Goal: Navigation & Orientation: Find specific page/section

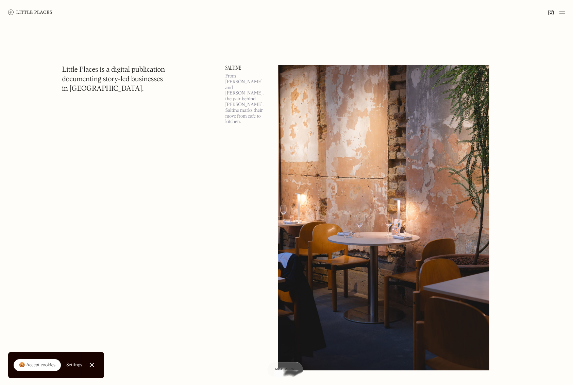
click at [561, 12] on img at bounding box center [562, 12] width 5 height 8
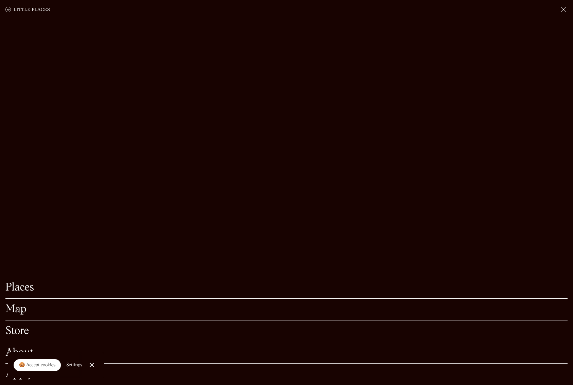
click at [23, 306] on link "Map" at bounding box center [286, 309] width 562 height 11
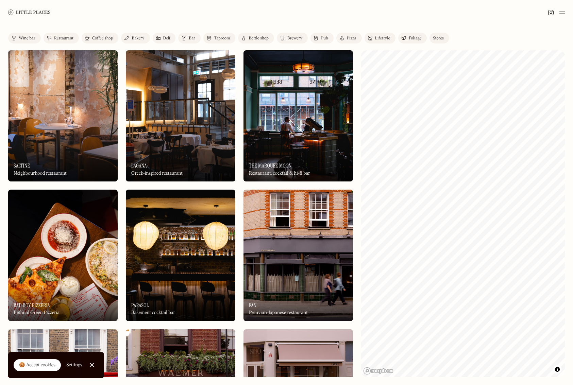
click at [63, 39] on div "Restaurant" at bounding box center [63, 38] width 19 height 4
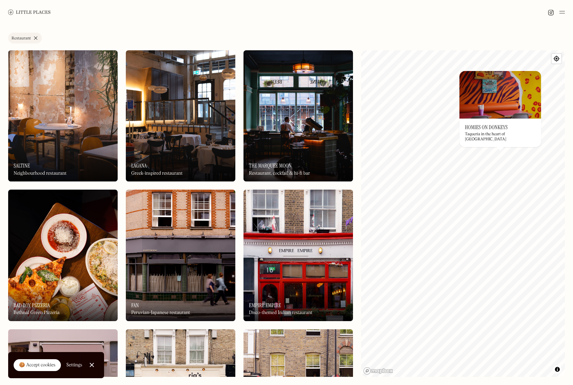
click at [498, 114] on img at bounding box center [501, 95] width 82 height 48
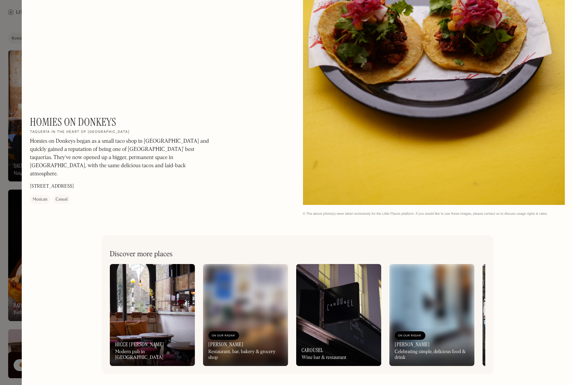
scroll to position [1130, 0]
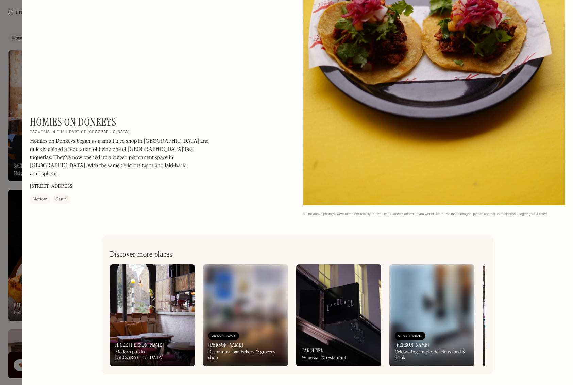
click at [261, 305] on img at bounding box center [245, 316] width 85 height 102
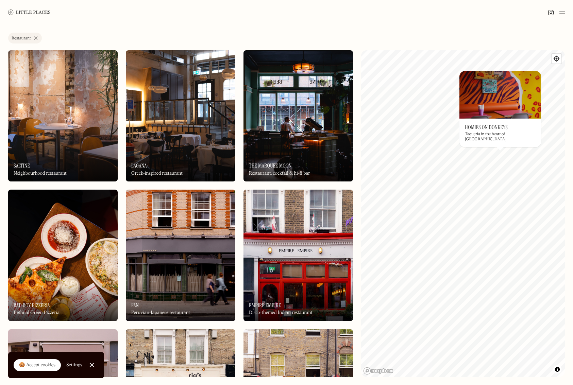
click at [35, 38] on link "Restaurant" at bounding box center [25, 38] width 34 height 11
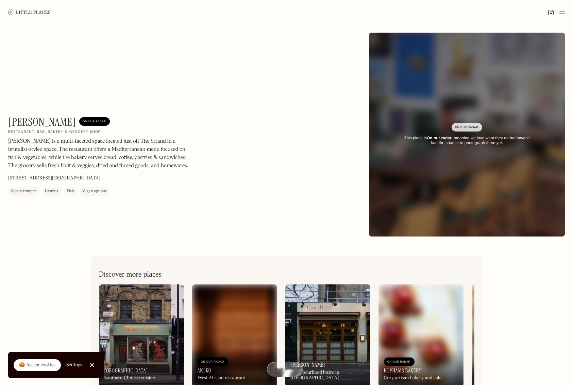
scroll to position [0, 0]
